Goal: Transaction & Acquisition: Purchase product/service

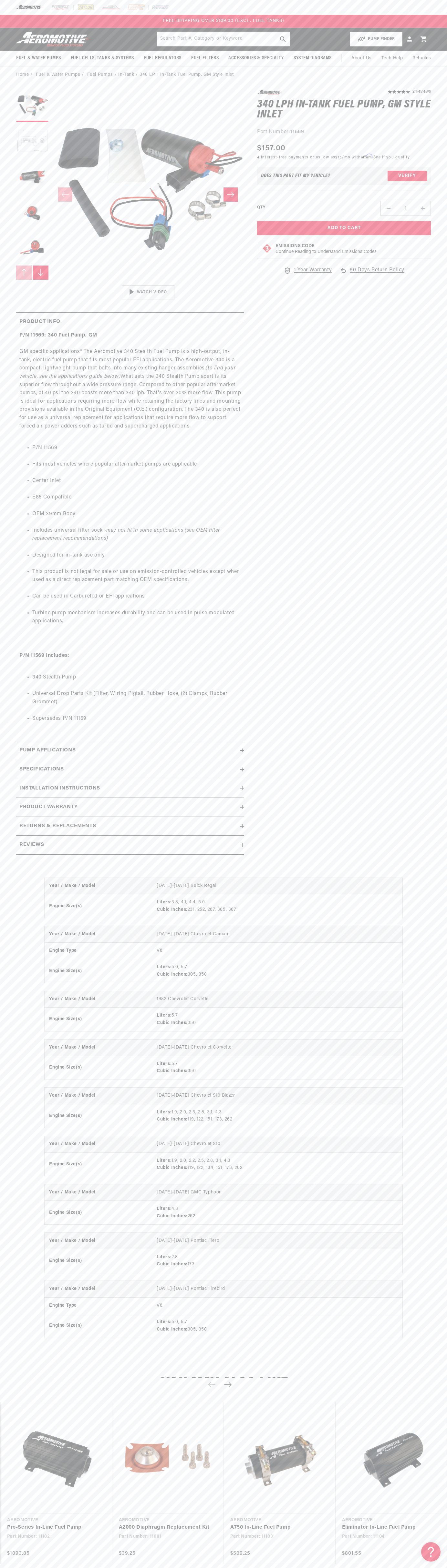
click at [292, 30] on header "Fuel & Water Pumps Back In-Tank In-Line Fuel Pumps" at bounding box center [224, 40] width 447 height 23
click at [434, 1532] on link "Eliminator In-Line Fuel Pump" at bounding box center [388, 1528] width 93 height 9
click at [88, 1563] on html "Skip to content Your cart Your cart is empty Loading... You may also like Subto…" at bounding box center [224, 784] width 447 height 1568
click at [20, 1107] on div "Year / Make / Model [DATE]-[DATE] Buick Regal Engine Size(s) Liters: 3.8, 4.1, …" at bounding box center [224, 1114] width 447 height 498
